Goal: Task Accomplishment & Management: Manage account settings

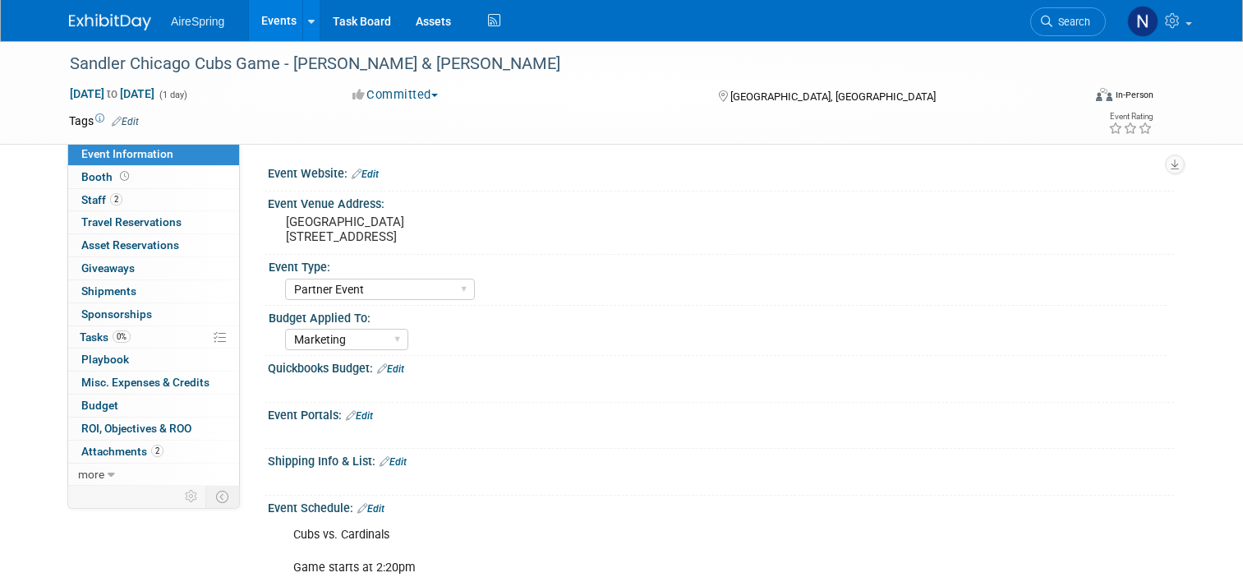
select select "Partner Event"
select select "Marketing"
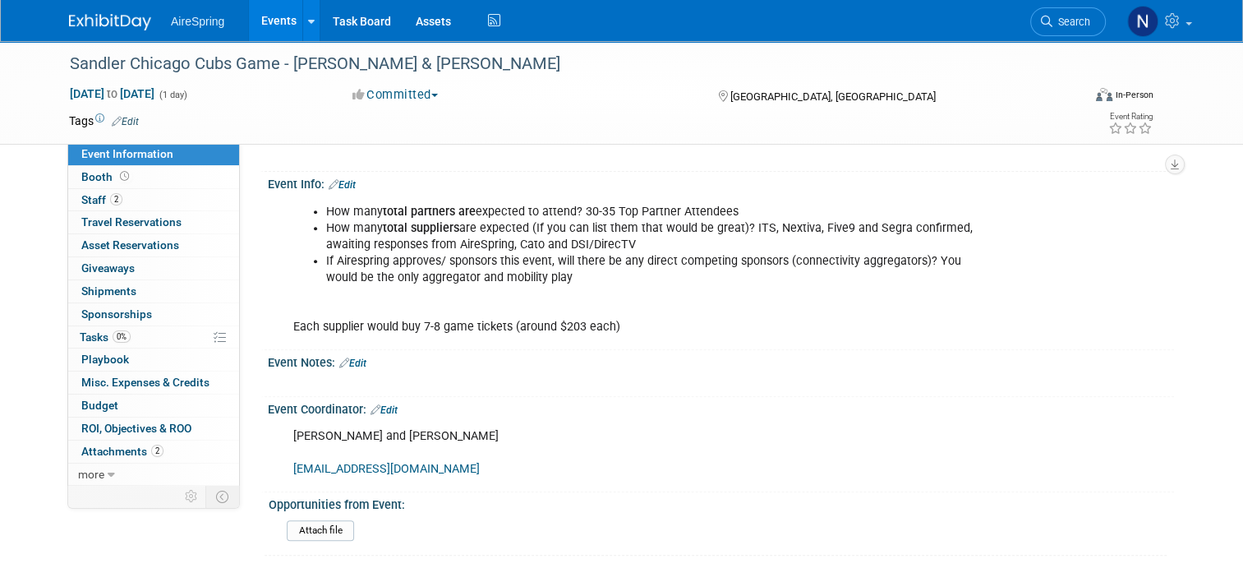
click at [256, 33] on link "Events" at bounding box center [279, 20] width 60 height 41
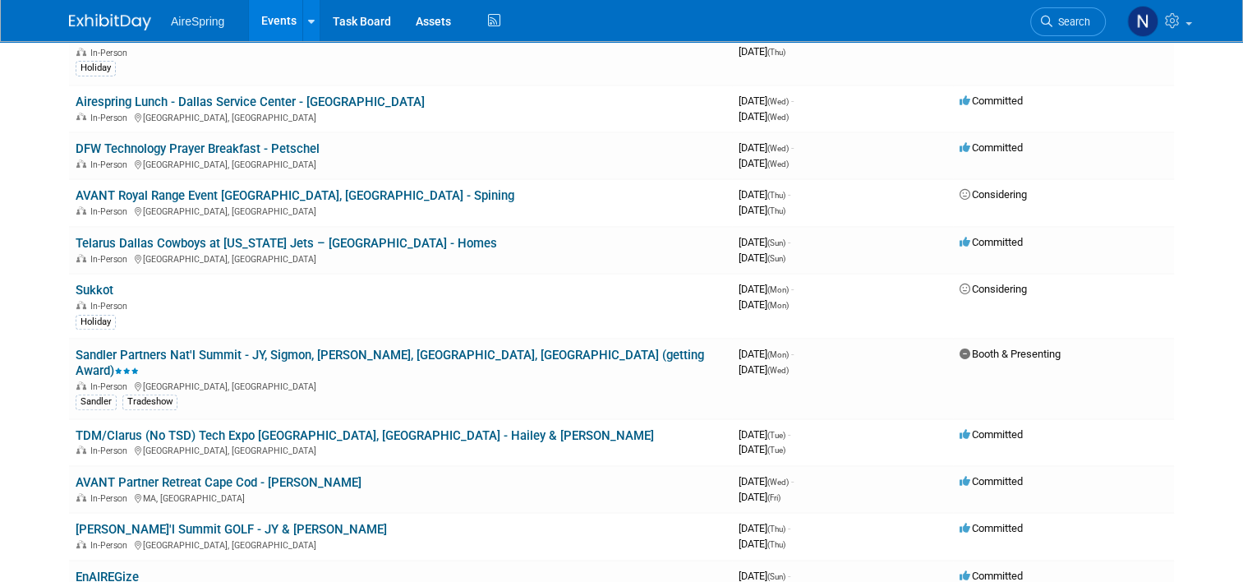
scroll to position [493, 0]
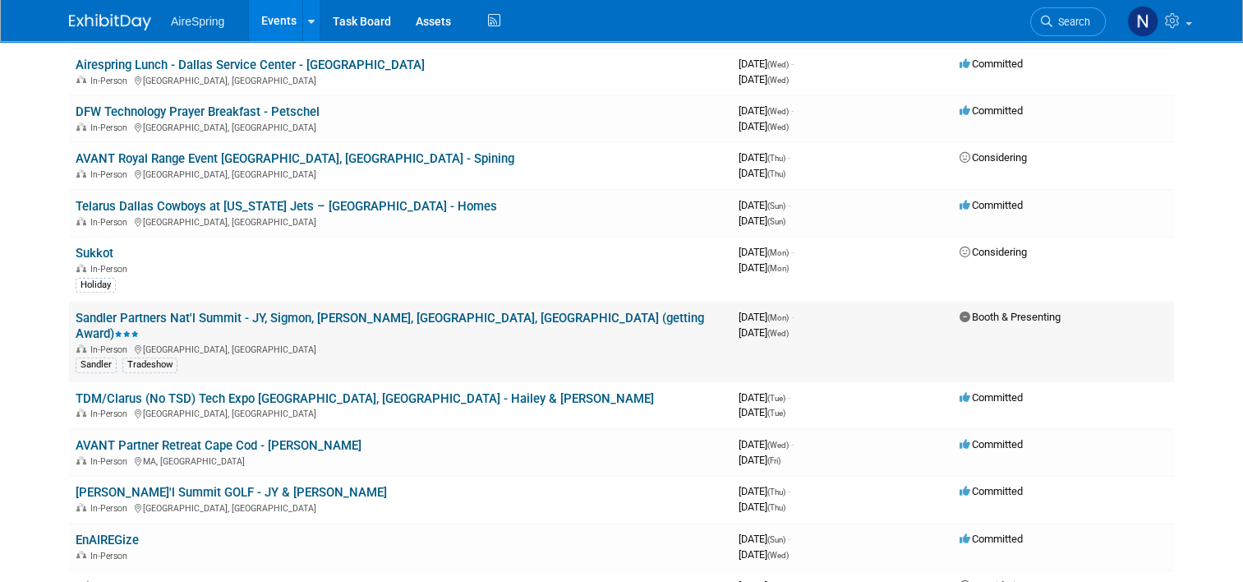
click at [225, 311] on link "Sandler Partners Nat'l Summit - JY, Sigmon, [PERSON_NAME], [GEOGRAPHIC_DATA], […" at bounding box center [390, 326] width 629 height 30
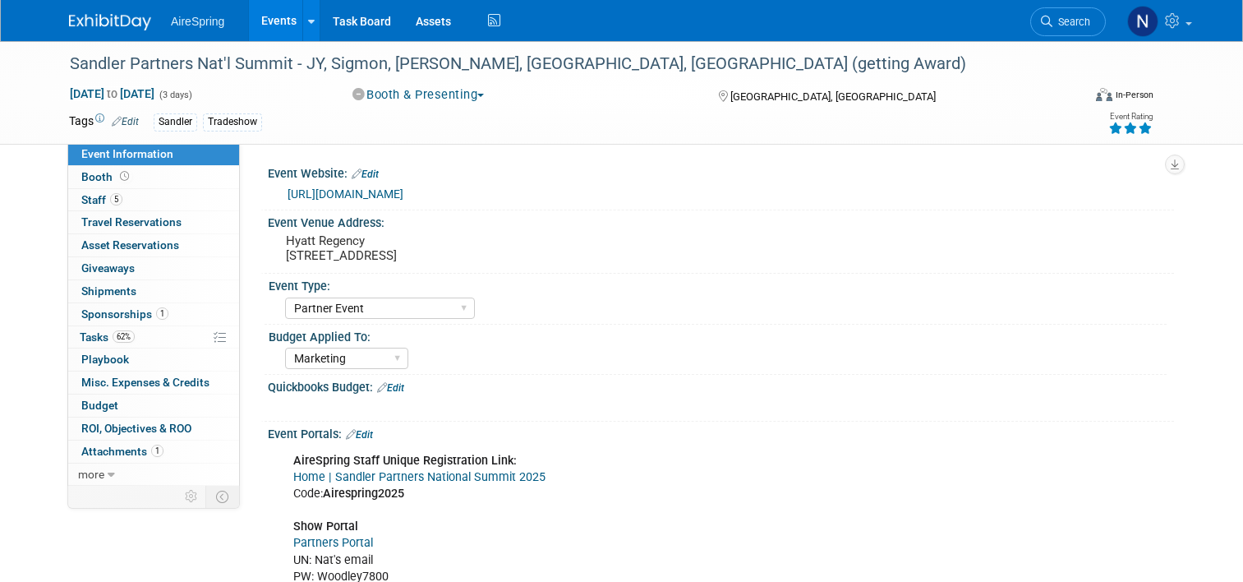
select select "Partner Event"
select select "Marketing"
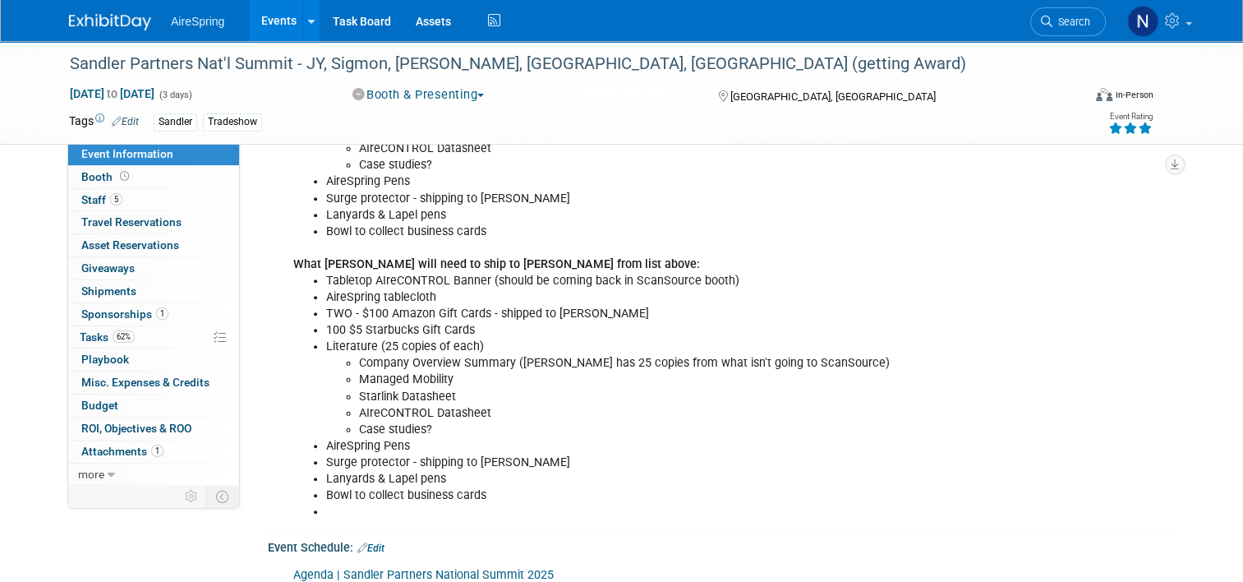
scroll to position [1397, 0]
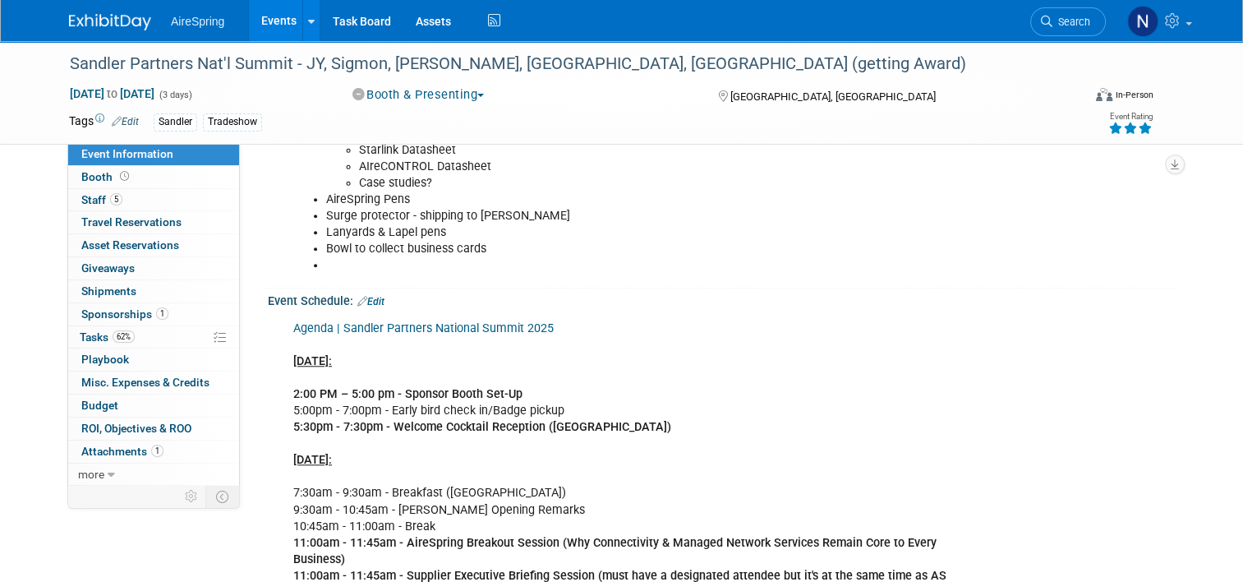
click at [357, 302] on icon at bounding box center [362, 301] width 10 height 11
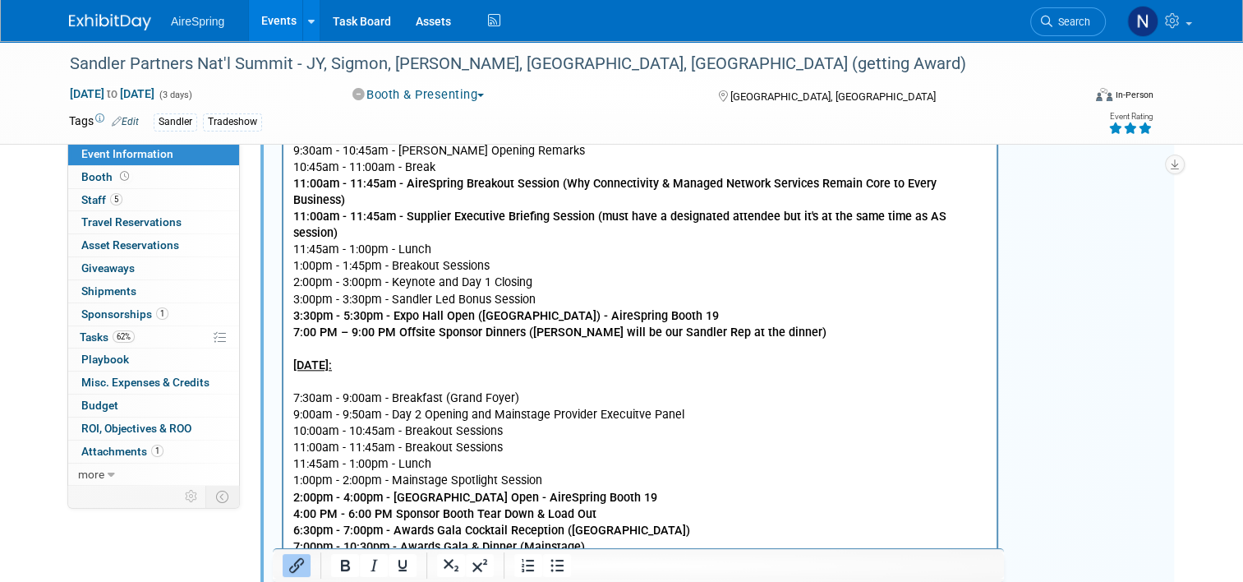
scroll to position [1808, 0]
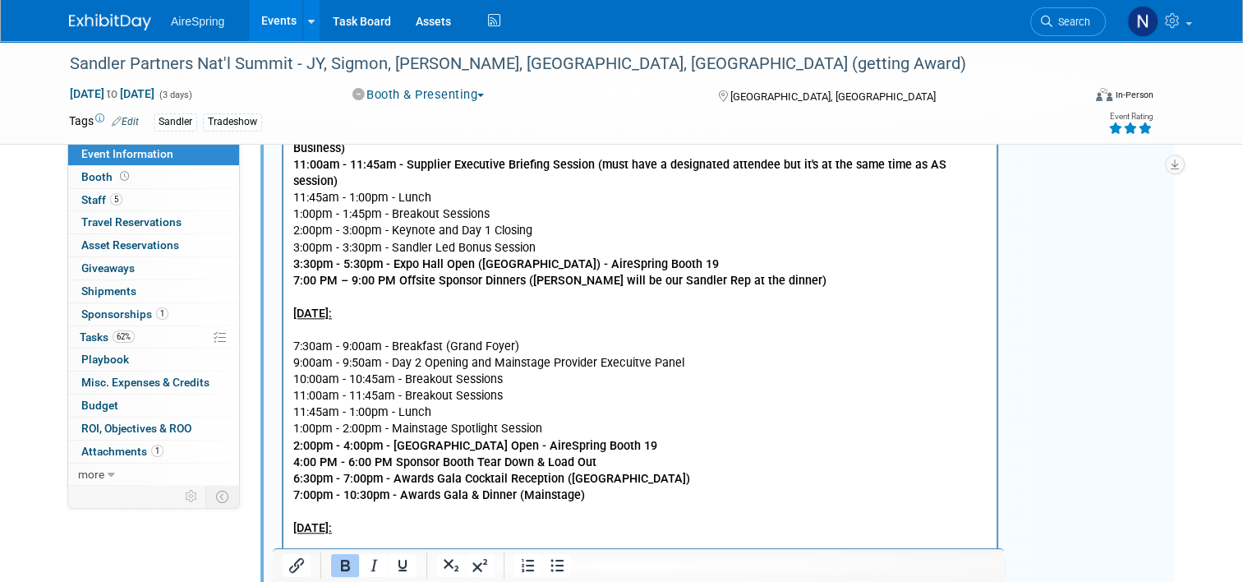
click at [589, 470] on p "Agenda | Sandler Partners National Summit 2025 Mon., Oct 6: 2:00 PM – 5:00 pm -…" at bounding box center [640, 240] width 694 height 660
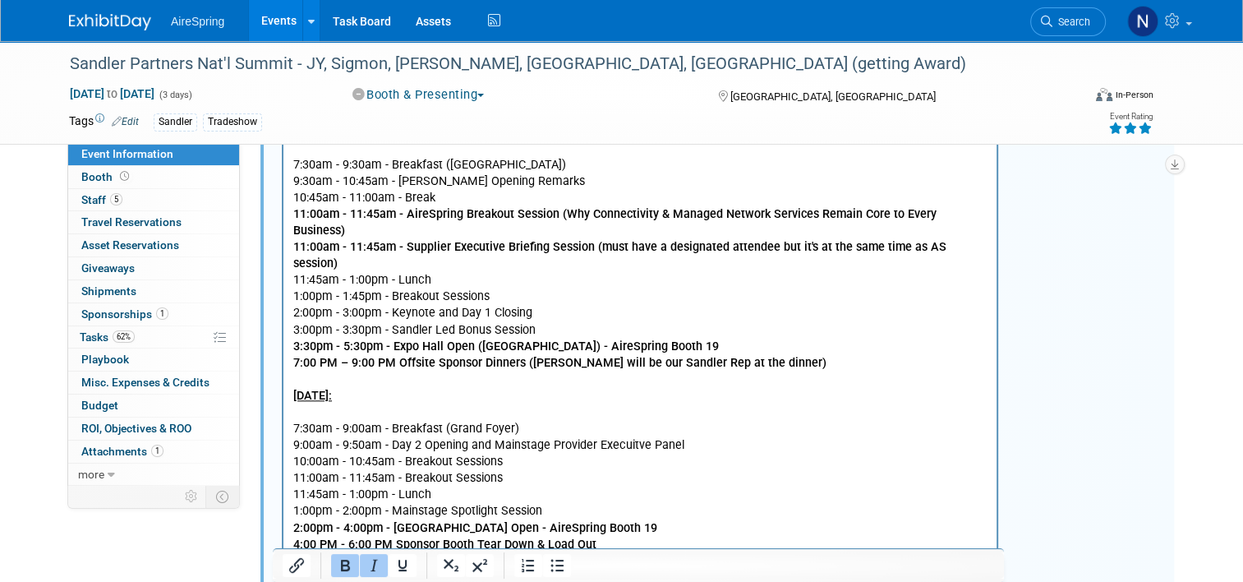
scroll to position [1561, 0]
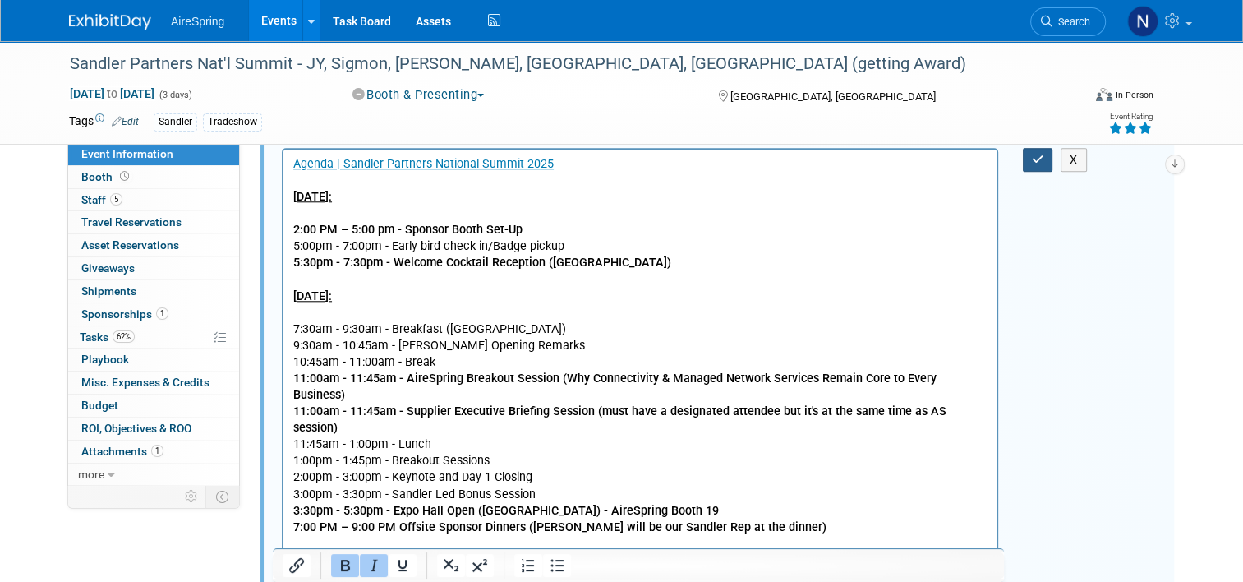
click at [1039, 155] on icon "button" at bounding box center [1038, 160] width 12 height 12
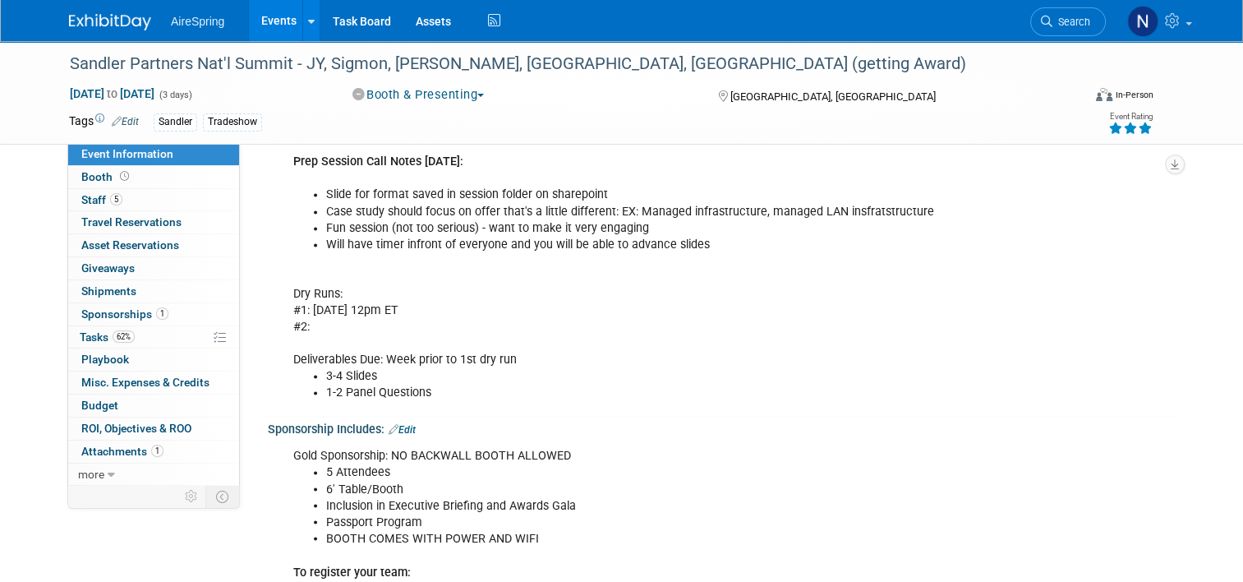
scroll to position [2629, 0]
click at [408, 424] on link "Edit" at bounding box center [402, 430] width 27 height 12
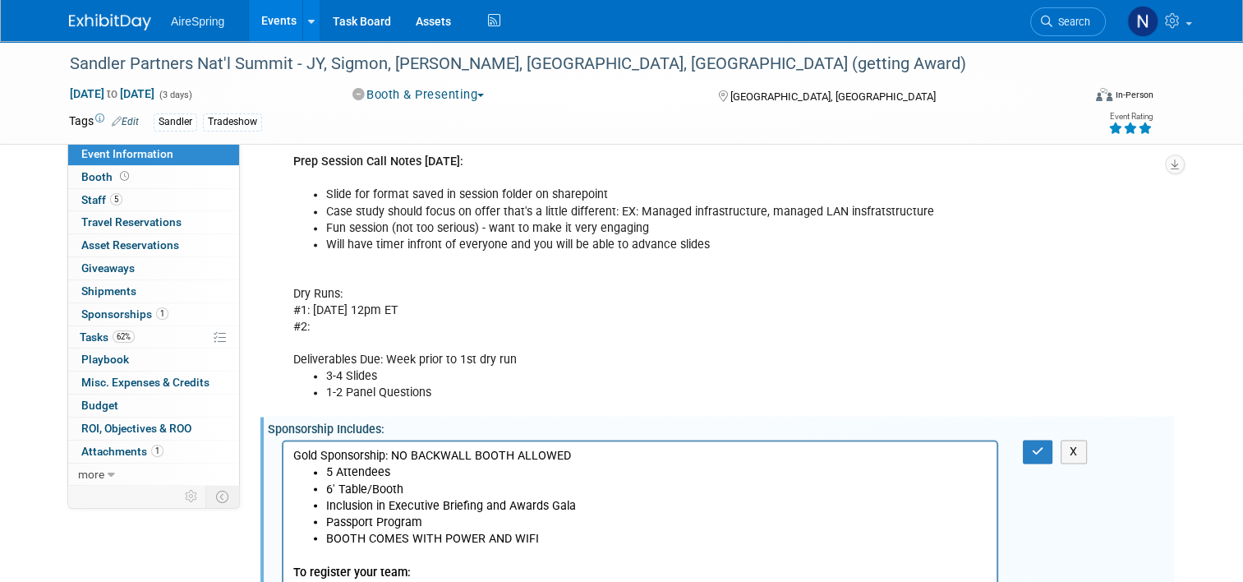
scroll to position [0, 0]
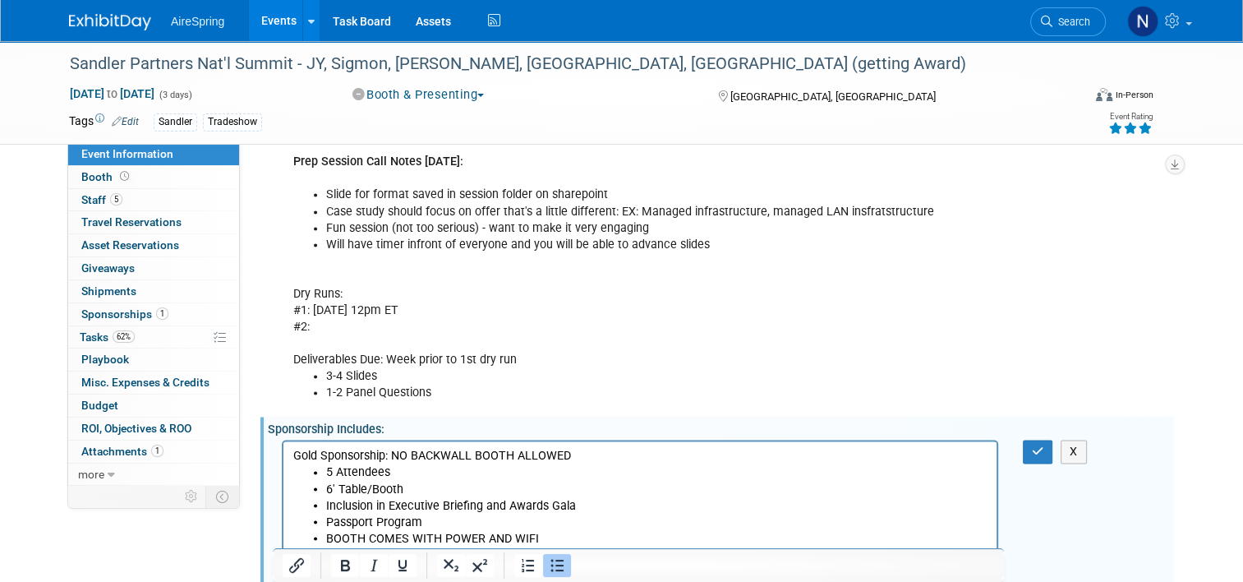
click at [597, 510] on li "Inclusion in Executive Briefing and Awards Gala" at bounding box center [656, 505] width 661 height 16
click at [1045, 440] on button "button" at bounding box center [1038, 452] width 30 height 24
